Goal: Navigation & Orientation: Find specific page/section

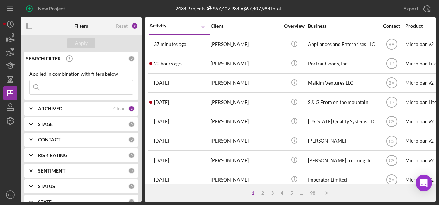
click at [357, 10] on div "Export Icon/Export" at bounding box center [366, 8] width 139 height 17
click at [123, 85] on input at bounding box center [81, 87] width 103 height 14
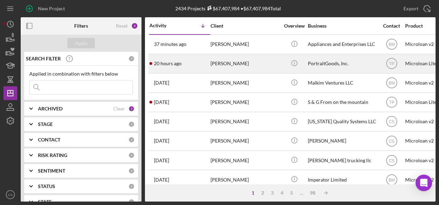
click at [172, 57] on div "20 hours ago Paul Good" at bounding box center [180, 64] width 60 height 18
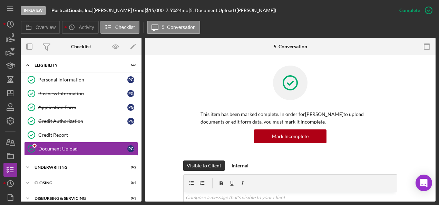
scroll to position [6, 0]
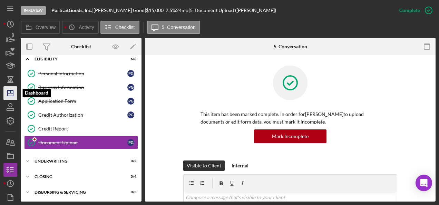
click at [8, 93] on icon "Icon/Dashboard" at bounding box center [10, 93] width 17 height 17
